Goal: Find contact information: Find contact information

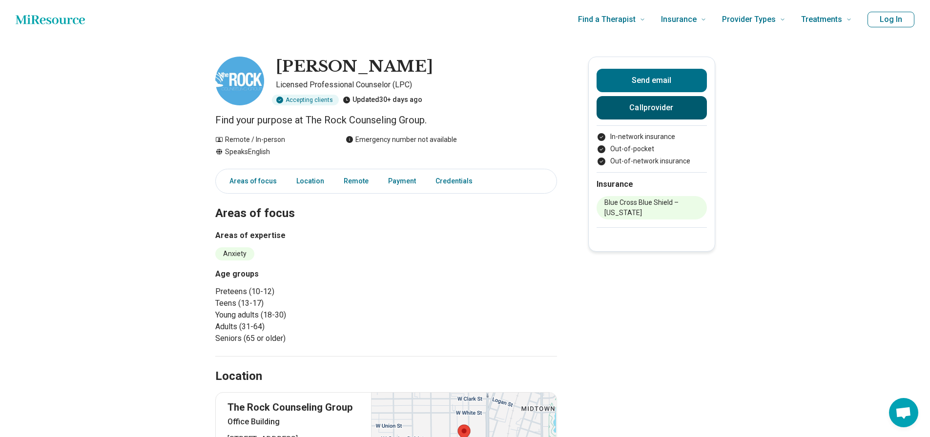
click at [637, 107] on button "Call provider" at bounding box center [651, 107] width 110 height 23
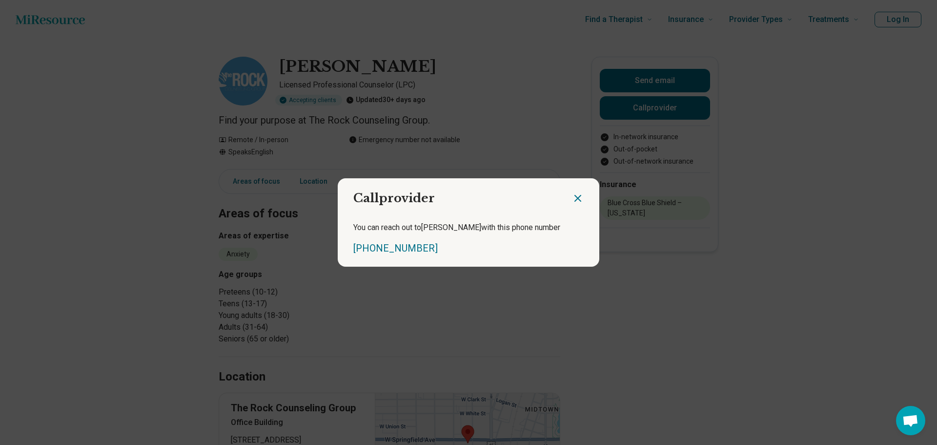
click at [575, 200] on icon "Close dialog" at bounding box center [578, 198] width 6 height 6
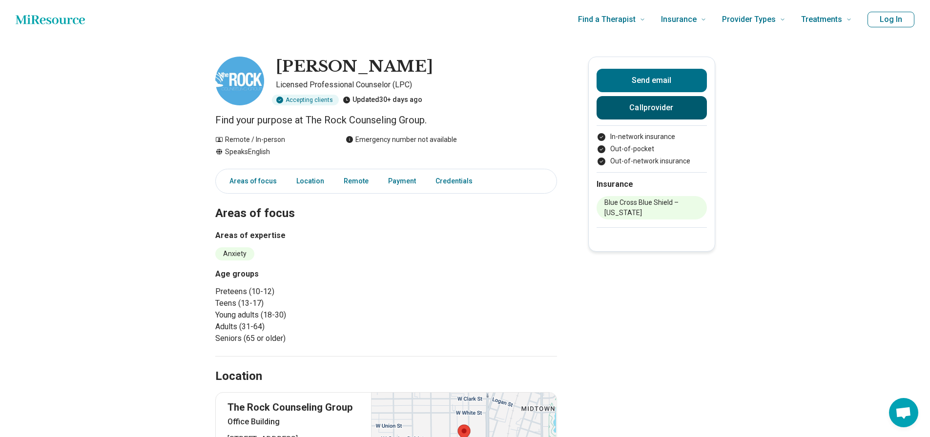
click at [635, 111] on button "Call provider" at bounding box center [651, 107] width 110 height 23
